Goal: Book appointment/travel/reservation

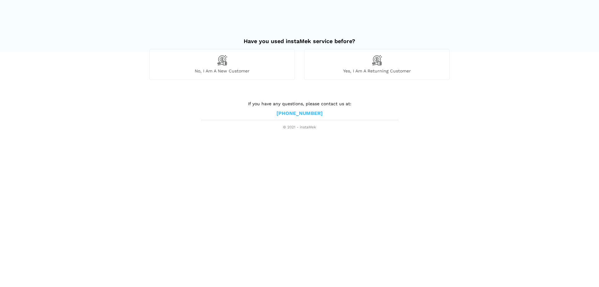
click at [239, 59] on div "No, I am a new customer" at bounding box center [221, 64] width 145 height 31
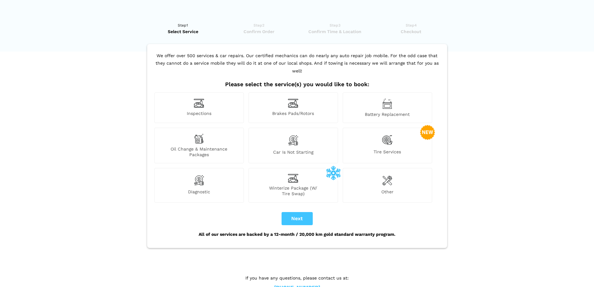
click at [214, 98] on div "Inspections" at bounding box center [199, 107] width 90 height 31
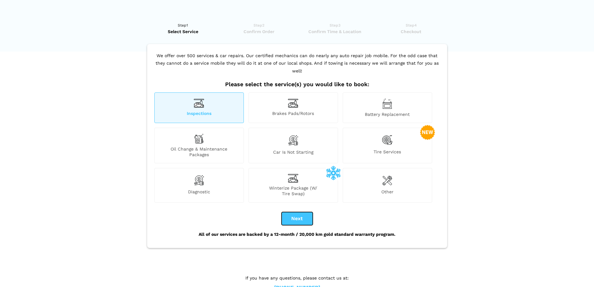
click at [302, 212] on button "Next" at bounding box center [297, 218] width 31 height 13
checkbox input "true"
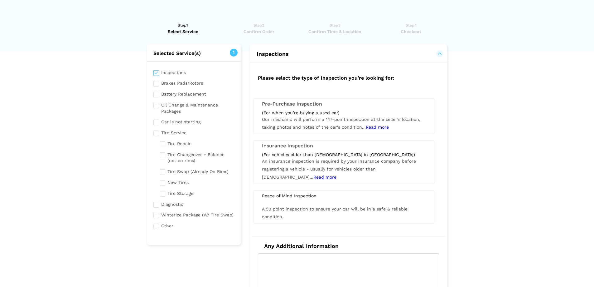
click at [305, 112] on div "(For when you’re buying a used car)" at bounding box center [344, 113] width 164 height 6
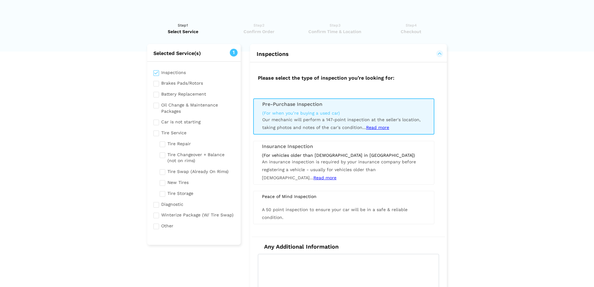
click at [377, 128] on span "Read more" at bounding box center [377, 127] width 23 height 5
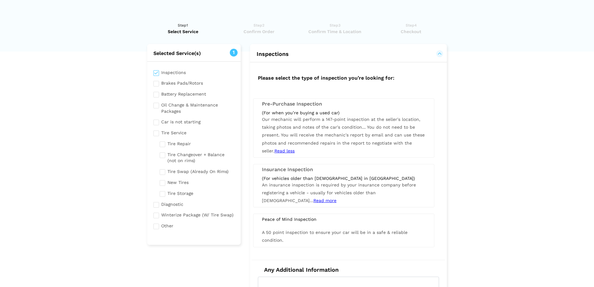
click at [374, 132] on div "(For when you’re buying a used car) Our mechanic will perform a 147-point inspe…" at bounding box center [343, 132] width 173 height 45
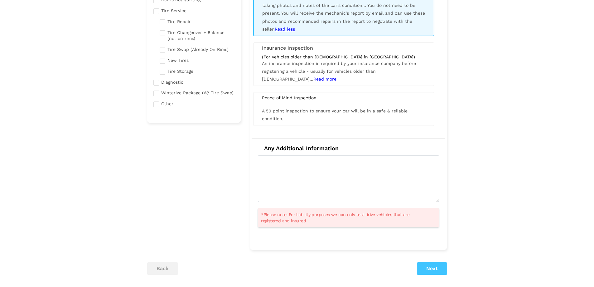
scroll to position [120, 0]
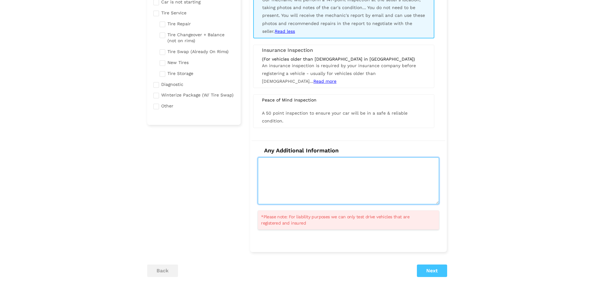
click at [333, 195] on textarea at bounding box center [348, 180] width 181 height 47
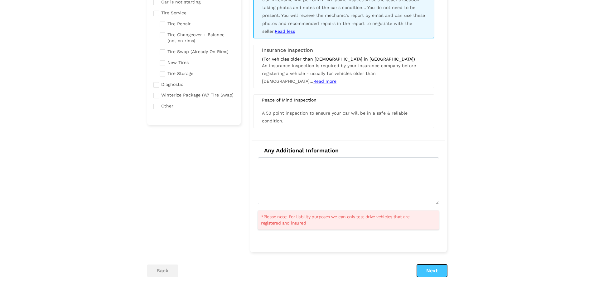
click at [437, 266] on button "Next" at bounding box center [432, 270] width 30 height 12
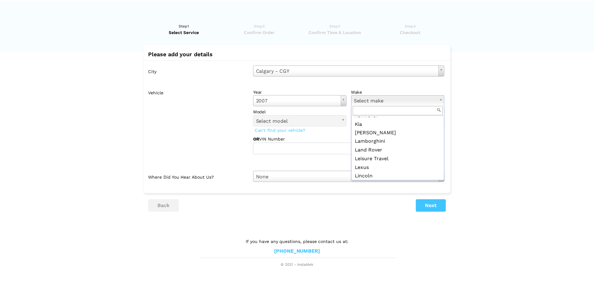
scroll to position [499, 0]
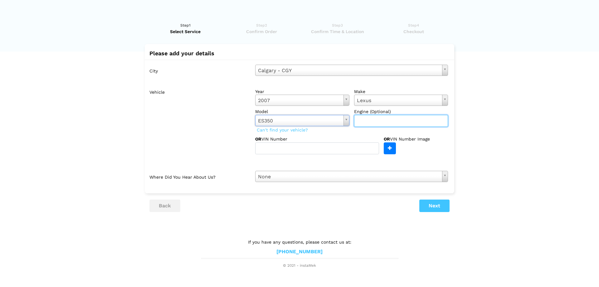
click at [377, 118] on input "text" at bounding box center [401, 121] width 94 height 12
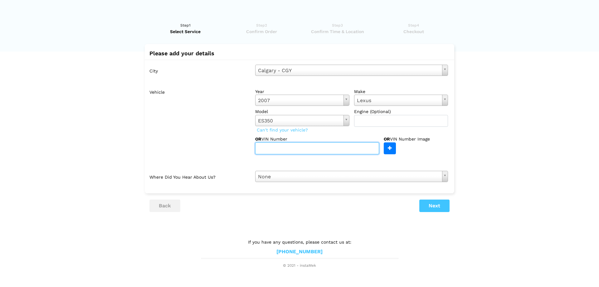
click at [324, 148] on input "text" at bounding box center [317, 148] width 124 height 12
click at [436, 207] on button "Next" at bounding box center [434, 205] width 30 height 12
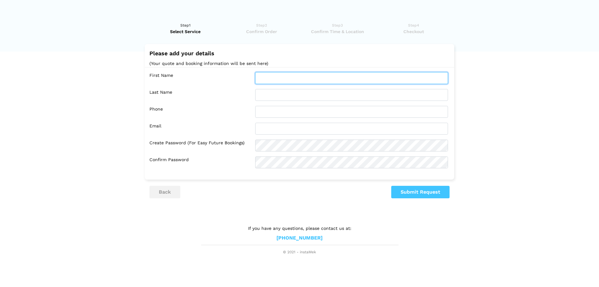
click at [304, 78] on input "text" at bounding box center [351, 78] width 193 height 12
type input "[PERSON_NAME]"
type input "Dagalea"
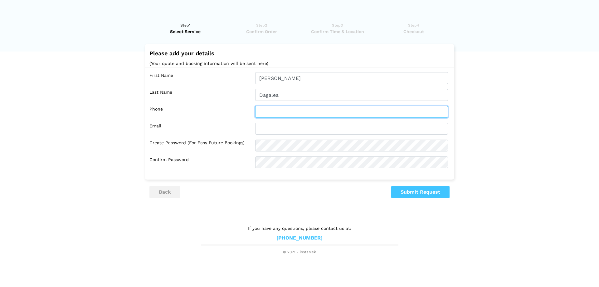
type input "4034794997"
type input "[PERSON_NAME][EMAIL_ADDRESS][DOMAIN_NAME]"
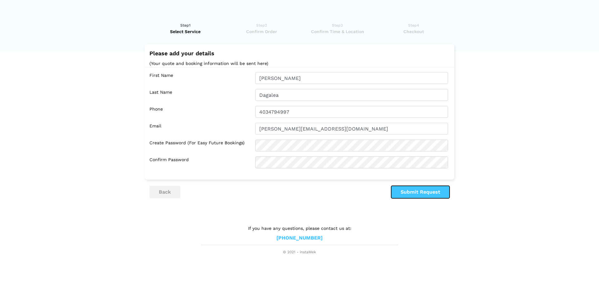
click at [425, 193] on button "Submit Request" at bounding box center [420, 192] width 58 height 12
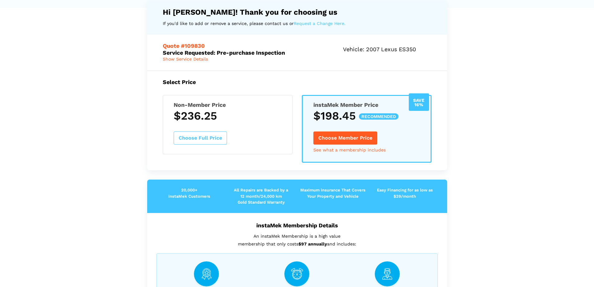
scroll to position [31, 0]
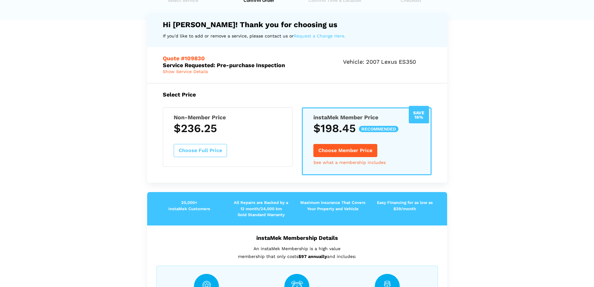
click at [202, 145] on button "Choose Full Price" at bounding box center [200, 150] width 53 height 13
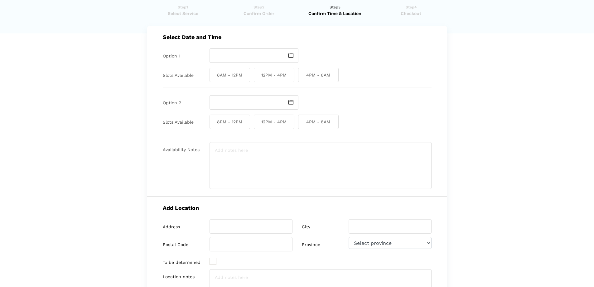
scroll to position [0, 0]
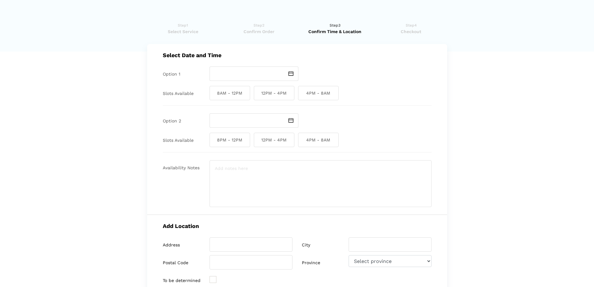
click at [289, 73] on img at bounding box center [291, 73] width 5 height 5
click at [245, 127] on td "18" at bounding box center [246, 122] width 7 height 7
type input "[DATE]"
click at [328, 95] on span "4PM - 8AM" at bounding box center [318, 93] width 41 height 14
click at [302, 95] on input "4PM - 8AM" at bounding box center [300, 93] width 4 height 14
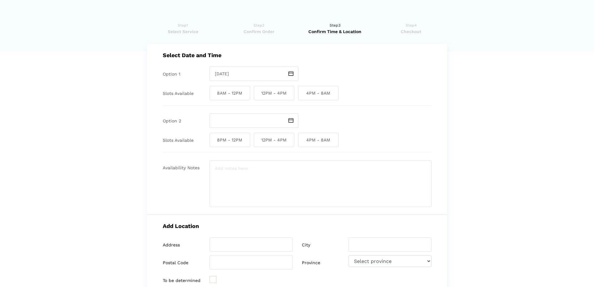
checkbox input "true"
click at [403, 135] on div "8PM - 12PM 12PM - 4PM 4PM - 8AM" at bounding box center [321, 140] width 222 height 14
click at [262, 28] on link "Step2 Confirm Order" at bounding box center [259, 28] width 72 height 12
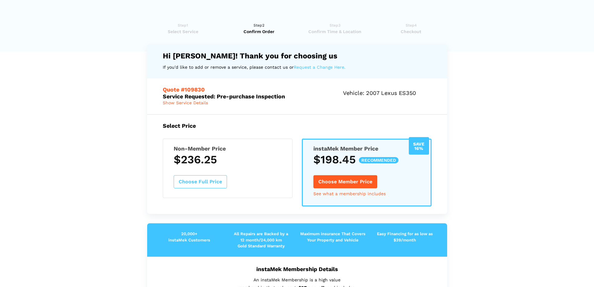
click at [175, 23] on link "Step1 Select Service" at bounding box center [183, 28] width 72 height 12
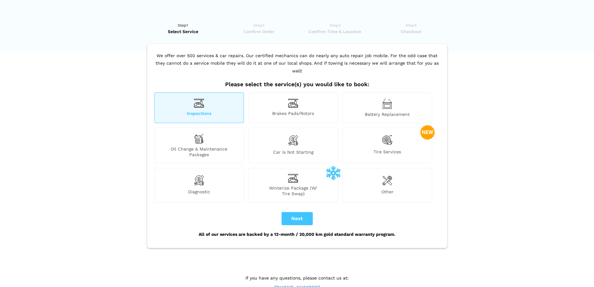
click at [267, 35] on ul "Step1 Select Service Step2 Confirm Order Step3 Confirm Time & Location Step4 Ch…" at bounding box center [297, 30] width 300 height 28
click at [270, 29] on span "Confirm Order" at bounding box center [259, 31] width 72 height 6
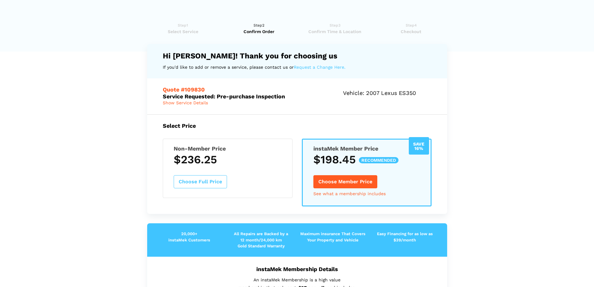
click at [340, 33] on span "Confirm Time & Location" at bounding box center [335, 31] width 72 height 6
